Goal: Register for event/course

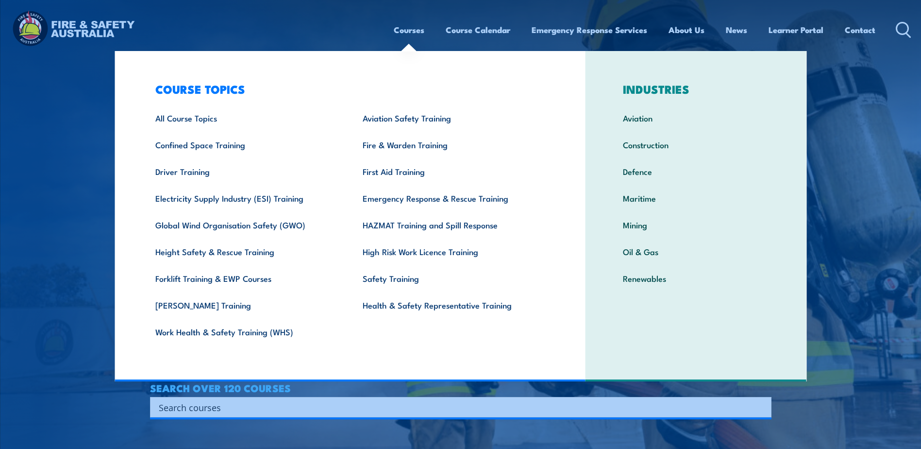
click at [410, 29] on link "Courses" at bounding box center [409, 30] width 31 height 26
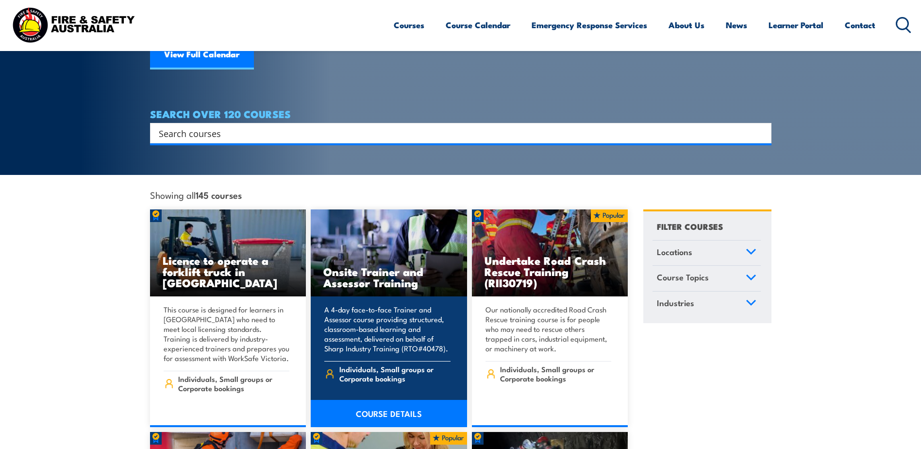
scroll to position [49, 0]
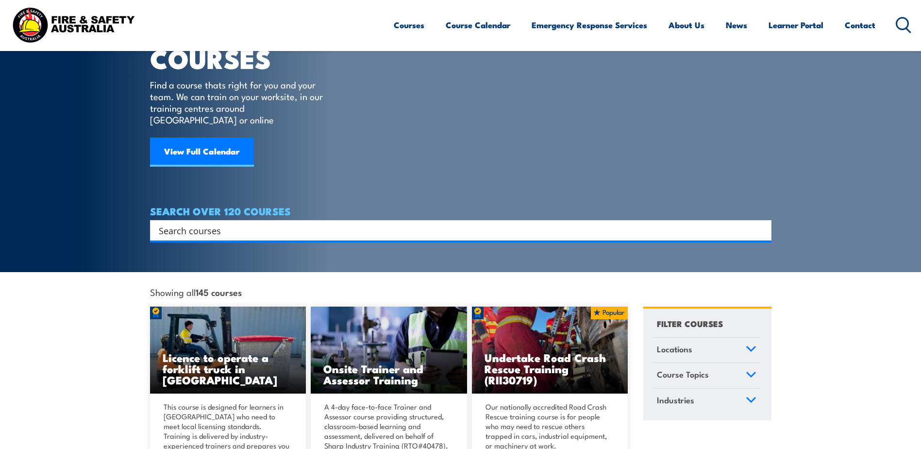
click at [169, 223] on input "Search input" at bounding box center [454, 230] width 591 height 15
paste input "Ride-On Pallet Jack Training"
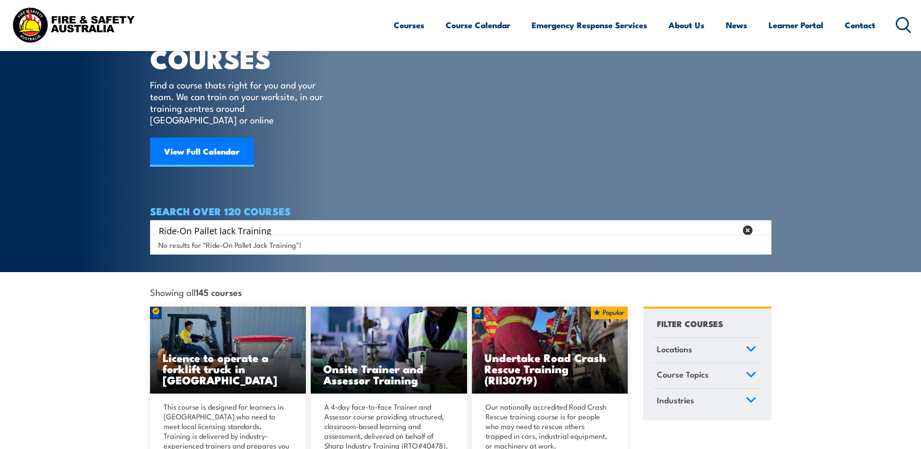
click at [274, 223] on input "Ride-On Pallet Jack Training" at bounding box center [448, 230] width 578 height 15
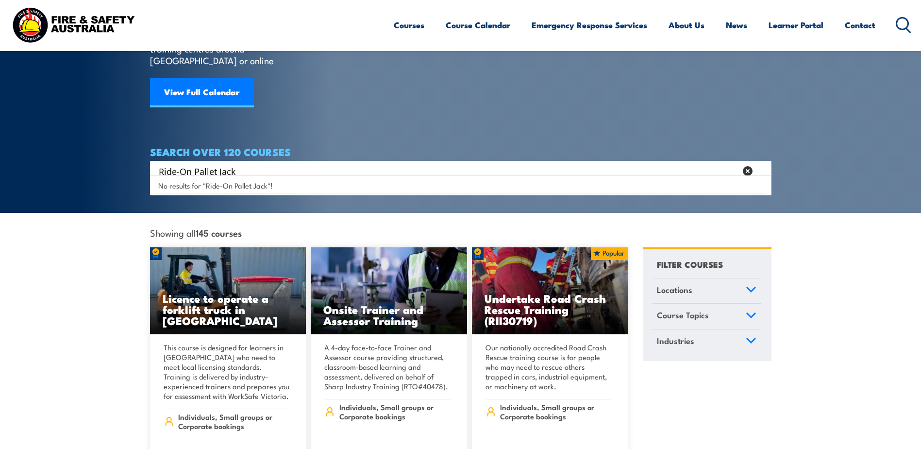
scroll to position [97, 0]
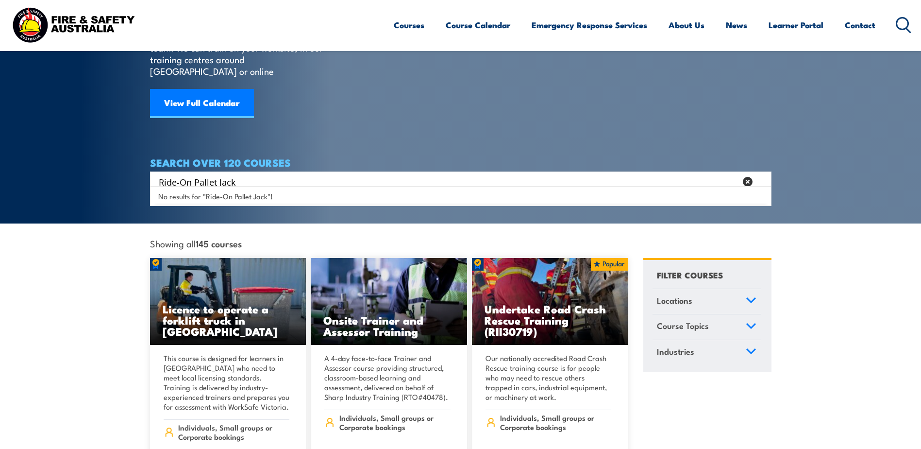
drag, startPoint x: 238, startPoint y: 172, endPoint x: 151, endPoint y: 170, distance: 86.9
click at [151, 171] on div "Ride-On Pallet Jack Search" at bounding box center [461, 181] width 622 height 20
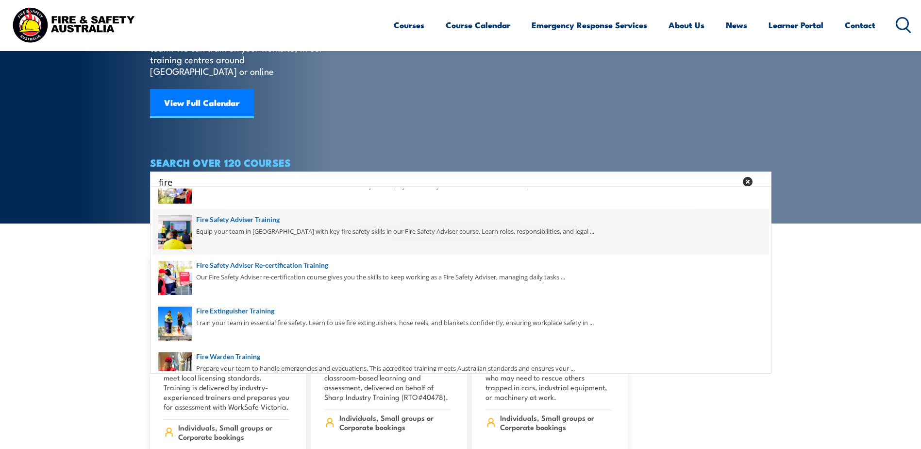
scroll to position [146, 0]
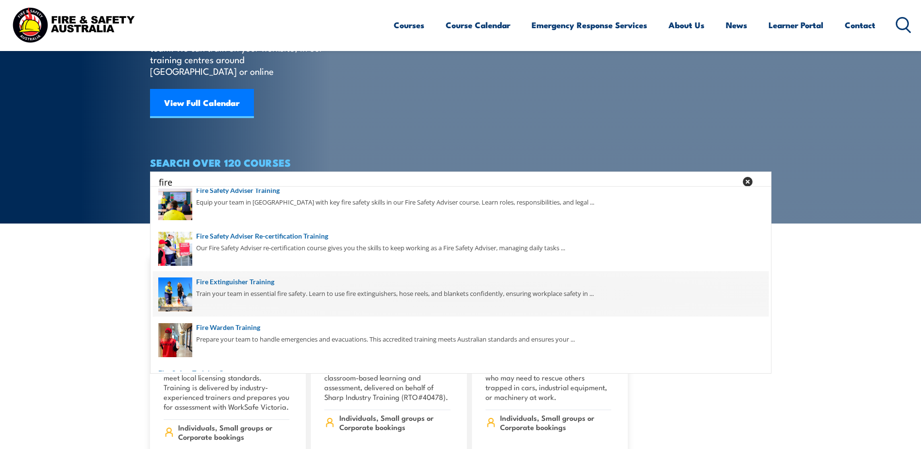
type input "fire"
click at [232, 280] on span at bounding box center [461, 294] width 616 height 46
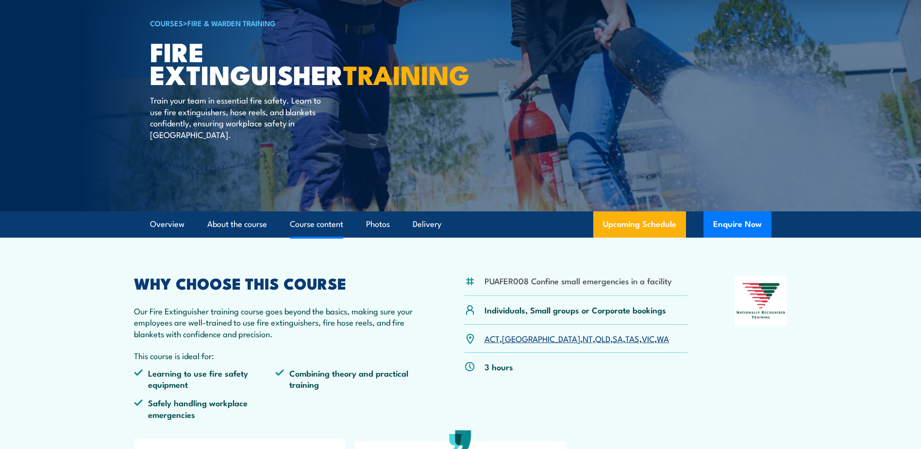
scroll to position [49, 0]
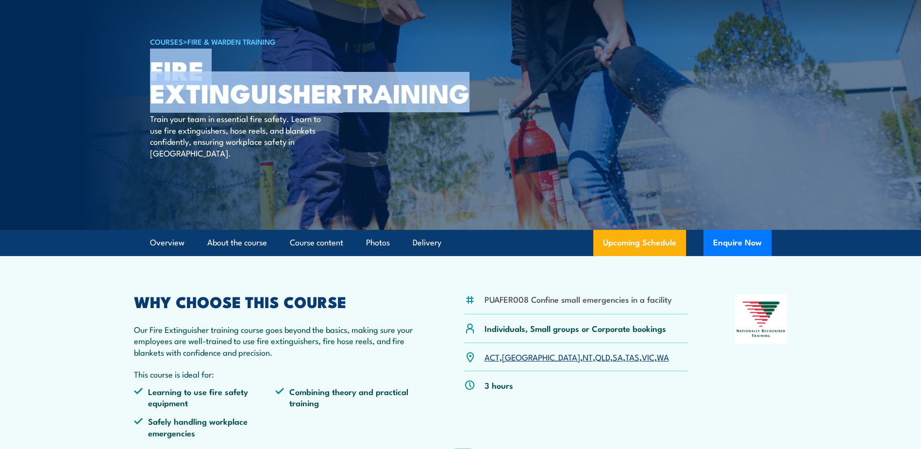
drag, startPoint x: 276, startPoint y: 119, endPoint x: 151, endPoint y: 69, distance: 134.7
click at [151, 69] on h1 "Fire Extinguisher TRAINING" at bounding box center [270, 80] width 240 height 45
copy h1 "Fire Extinguisher TRAINING"
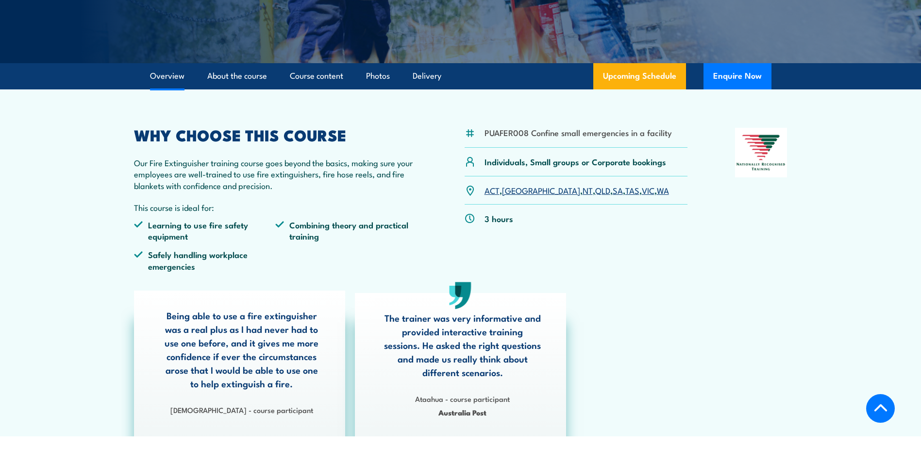
scroll to position [243, 0]
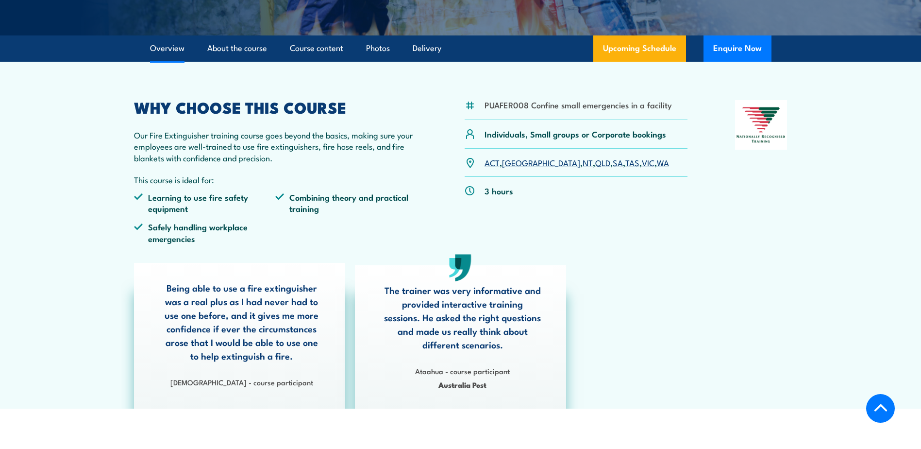
click at [642, 164] on link "VIC" at bounding box center [648, 162] width 13 height 12
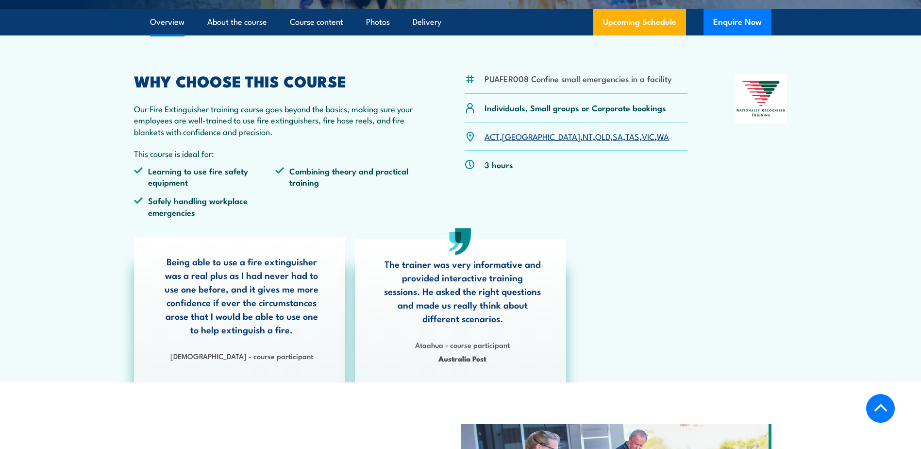
scroll to position [340, 0]
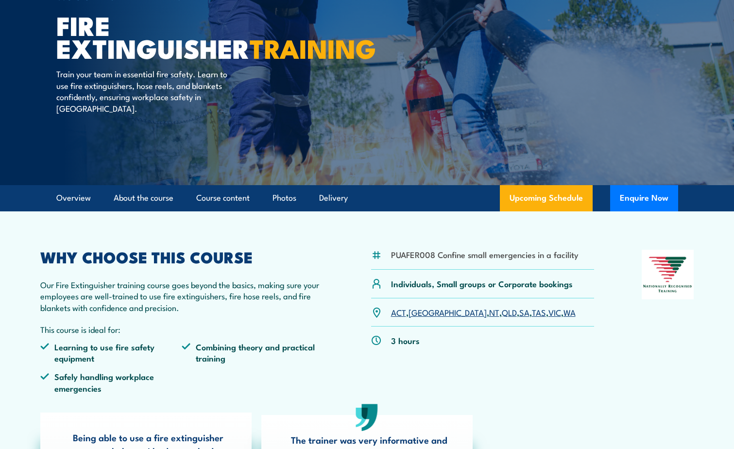
scroll to position [76, 0]
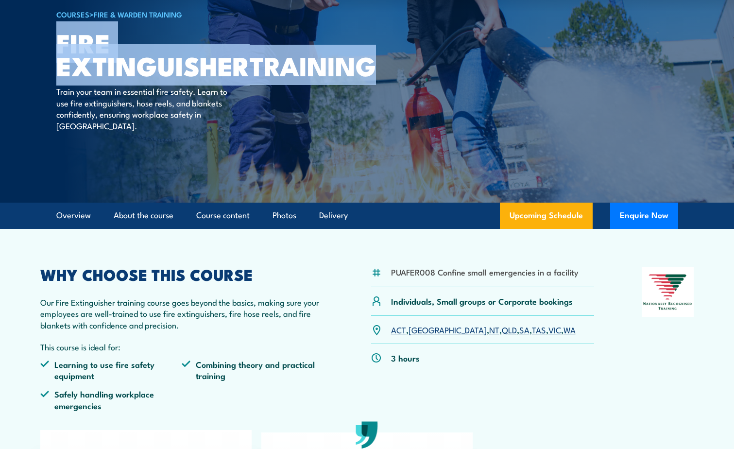
drag, startPoint x: 184, startPoint y: 89, endPoint x: 61, endPoint y: 41, distance: 131.7
click at [61, 41] on h1 "Fire Extinguisher TRAINING" at bounding box center [176, 53] width 240 height 45
copy h1 "Fire Extinguisher TRAINING"
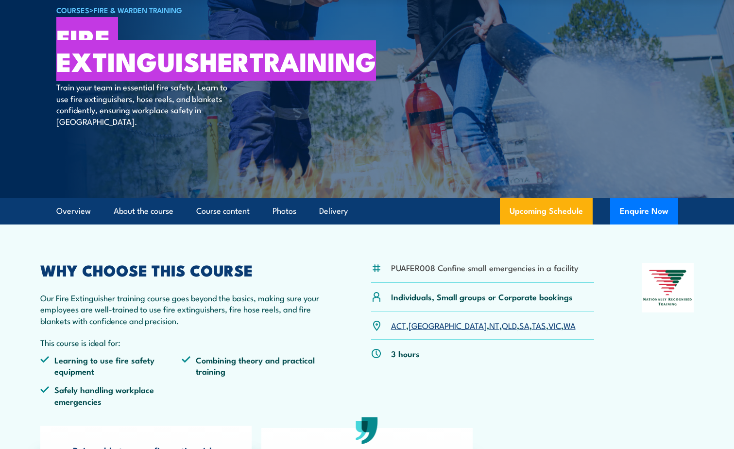
scroll to position [97, 0]
